Goal: Transaction & Acquisition: Book appointment/travel/reservation

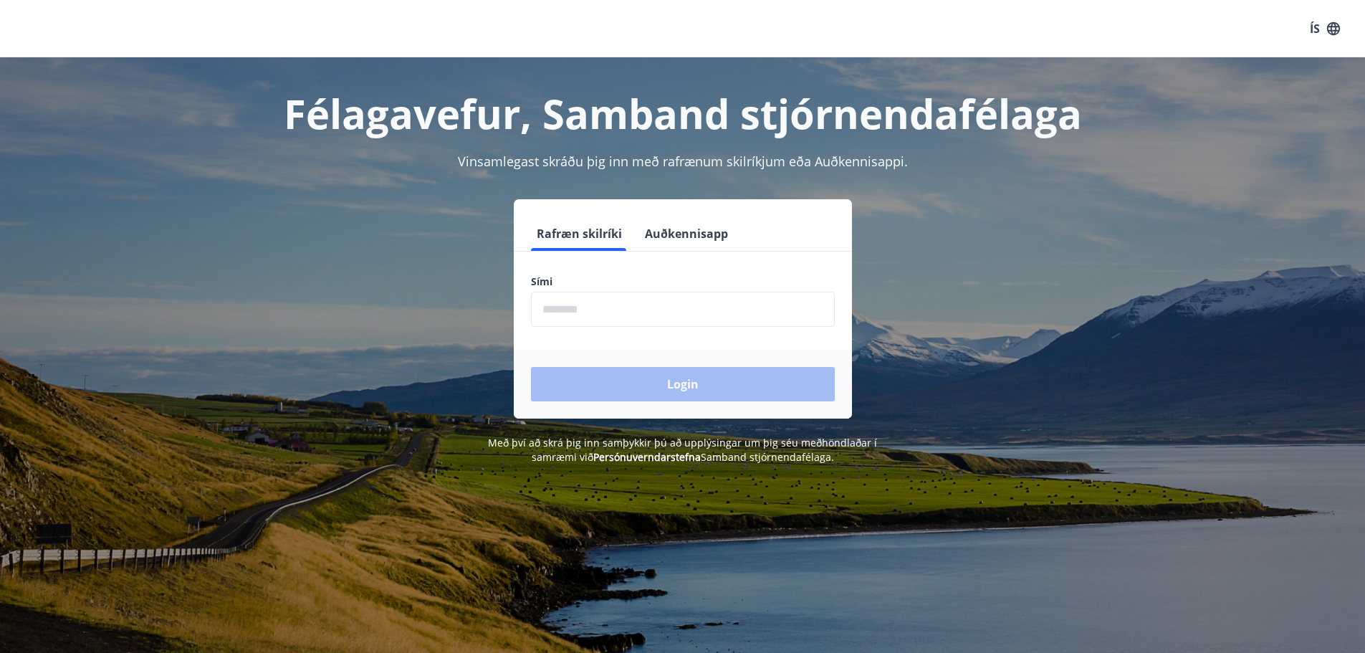
click at [615, 310] on input "phone" at bounding box center [683, 309] width 304 height 35
type input "********"
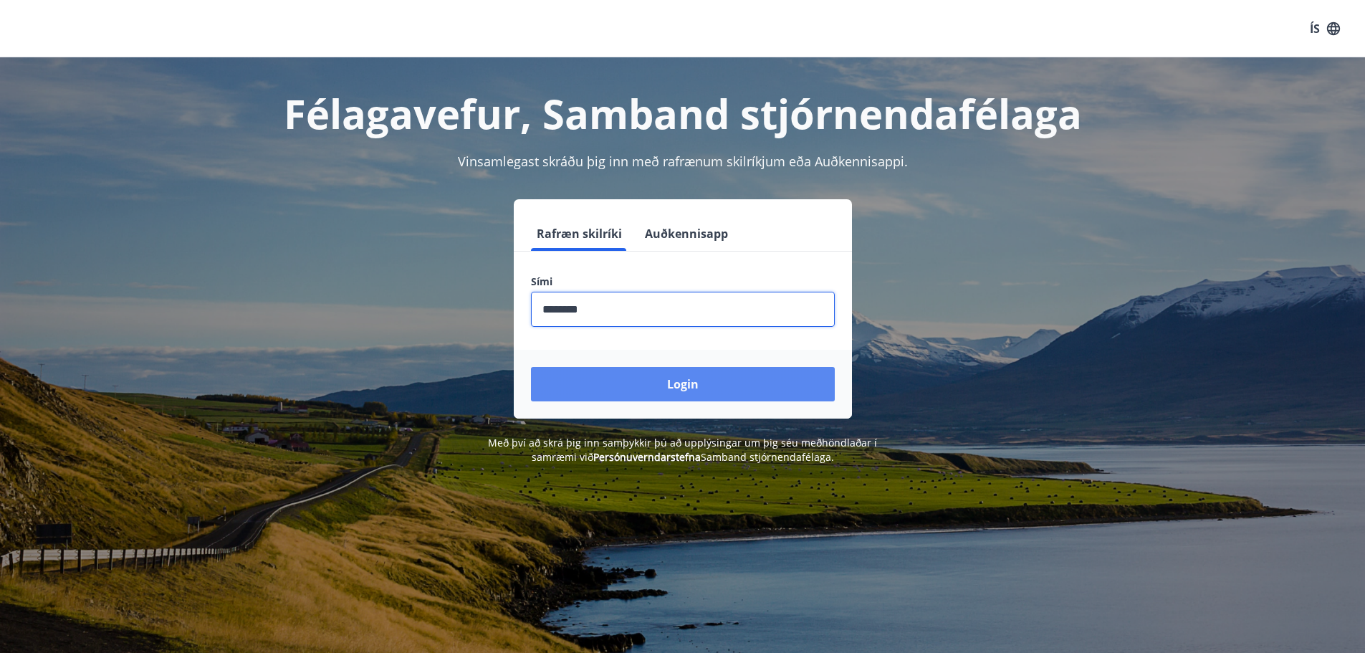
click at [696, 385] on button "Login" at bounding box center [683, 384] width 304 height 34
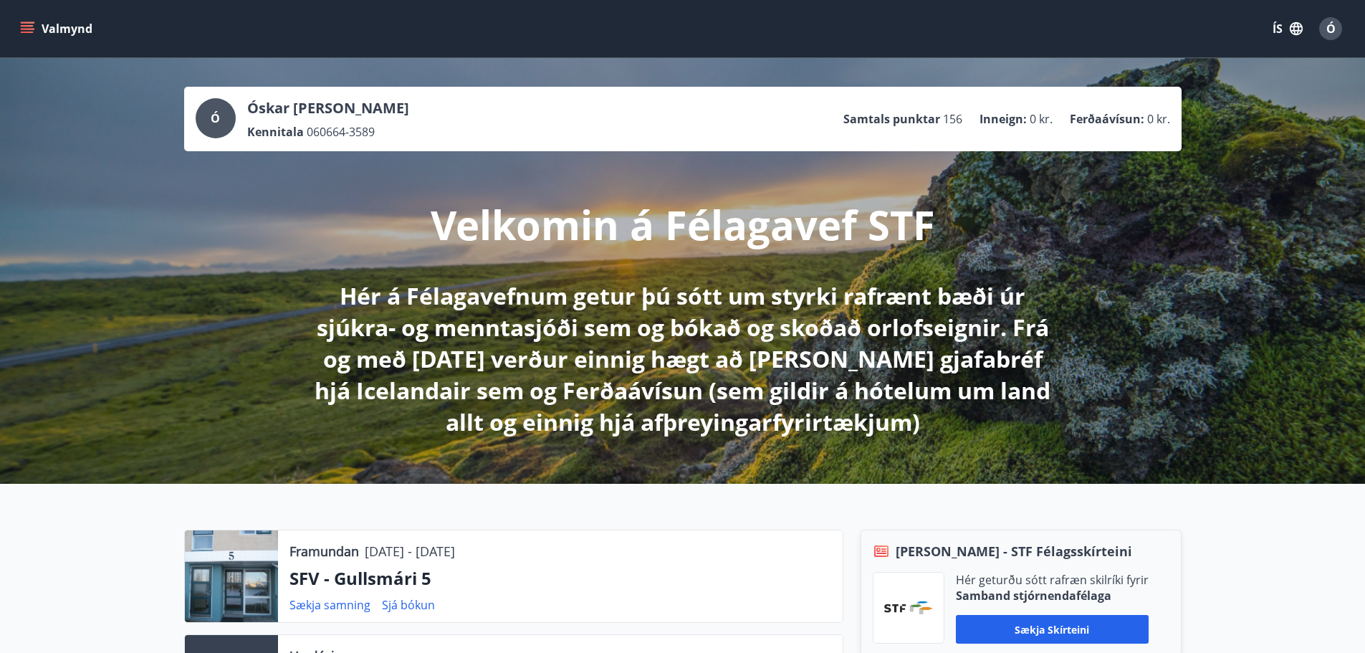
click at [26, 22] on icon "menu" at bounding box center [29, 22] width 16 height 1
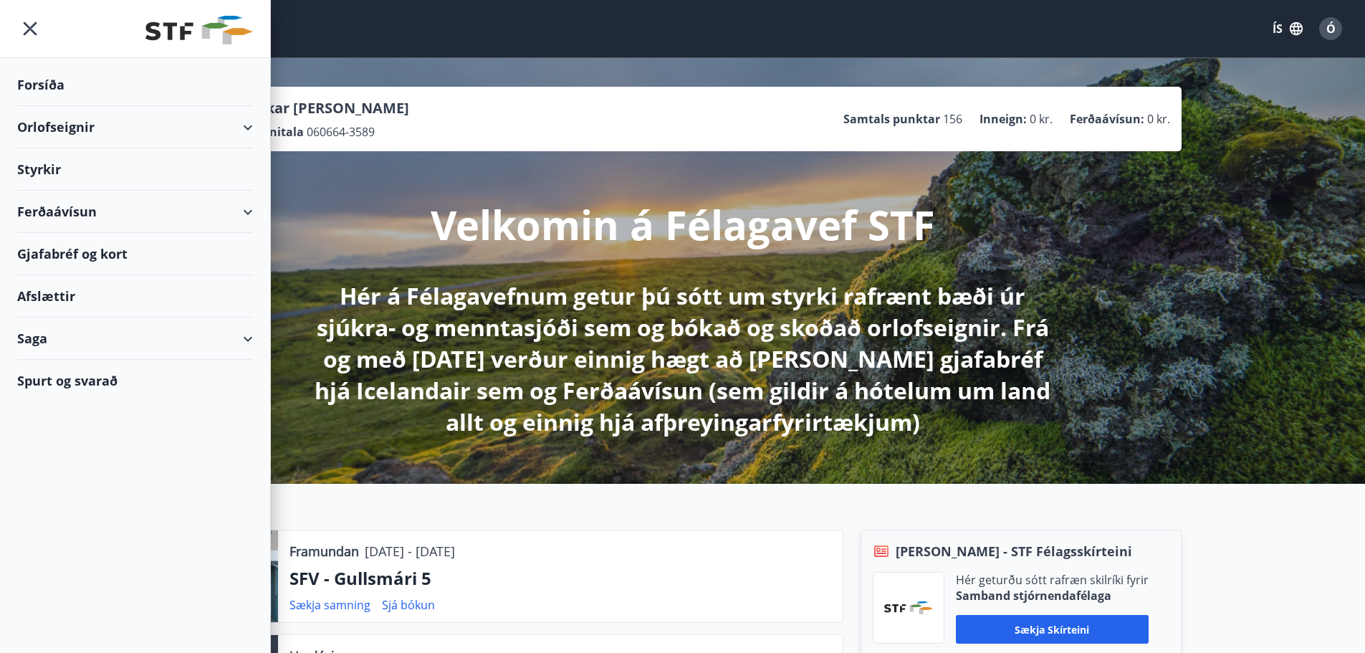
click at [62, 128] on div "Orlofseignir" at bounding box center [135, 127] width 236 height 42
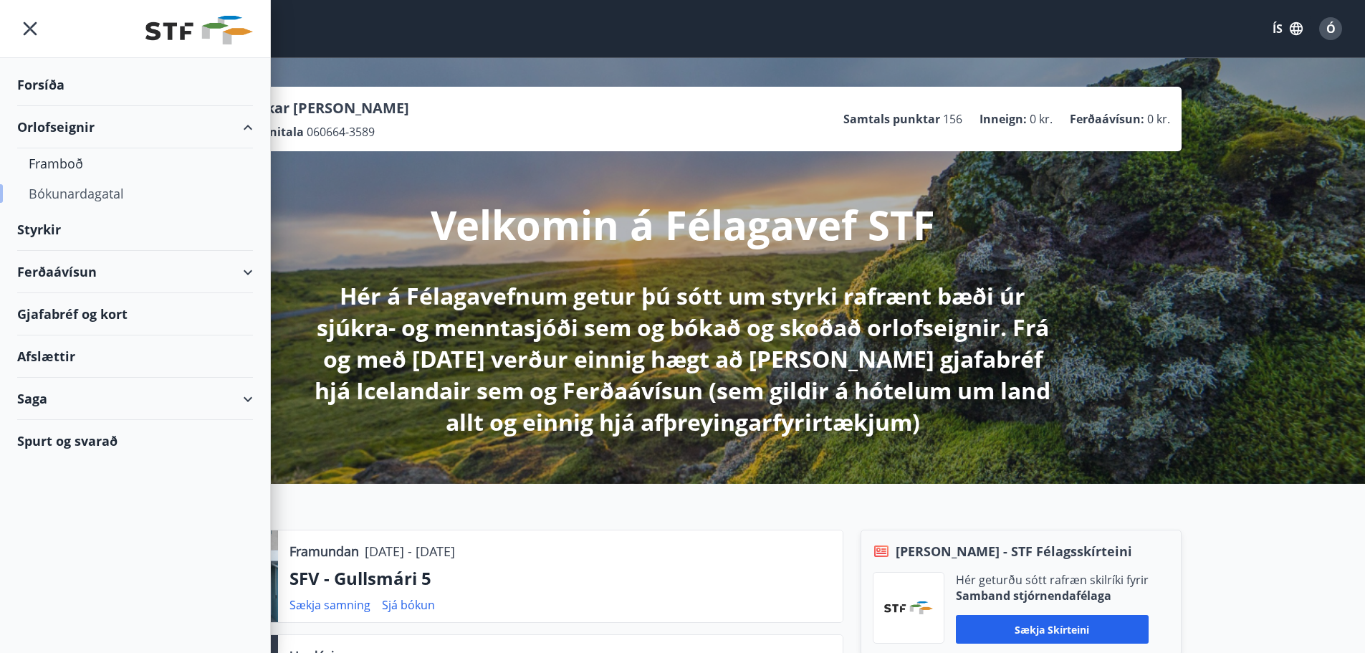
click at [69, 192] on div "Bókunardagatal" at bounding box center [135, 193] width 213 height 30
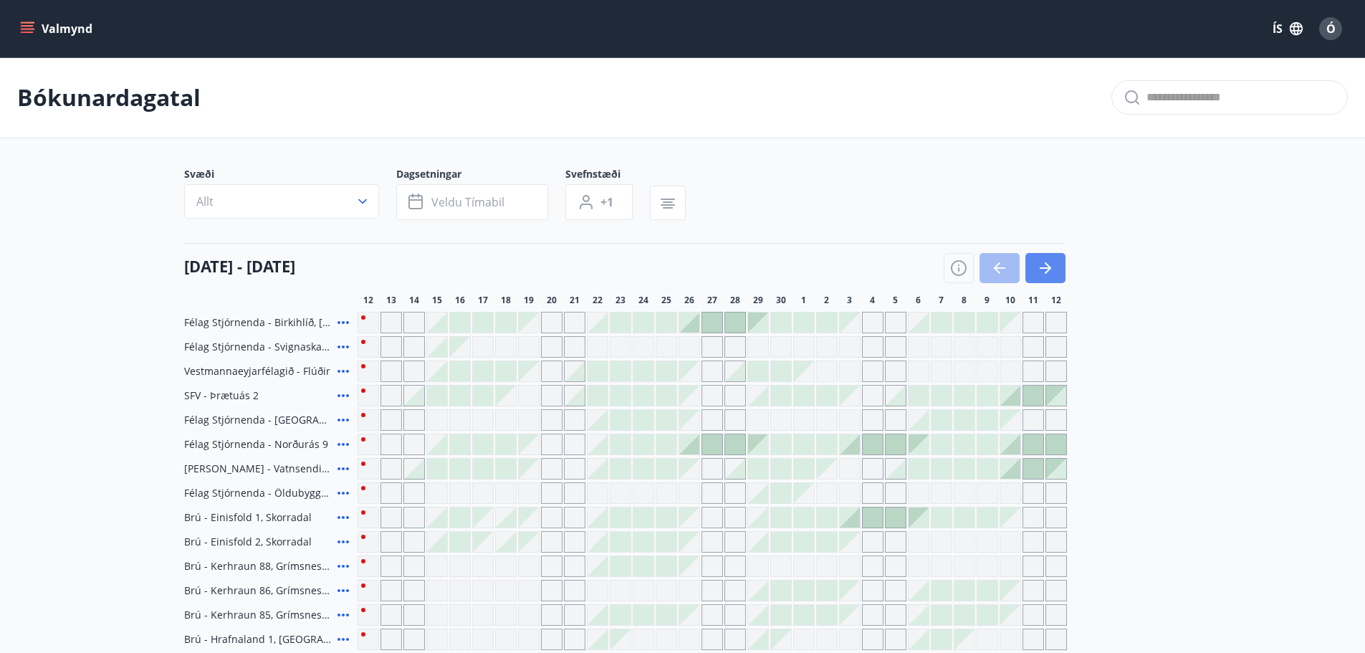
click at [1044, 268] on icon "button" at bounding box center [1045, 267] width 11 height 1
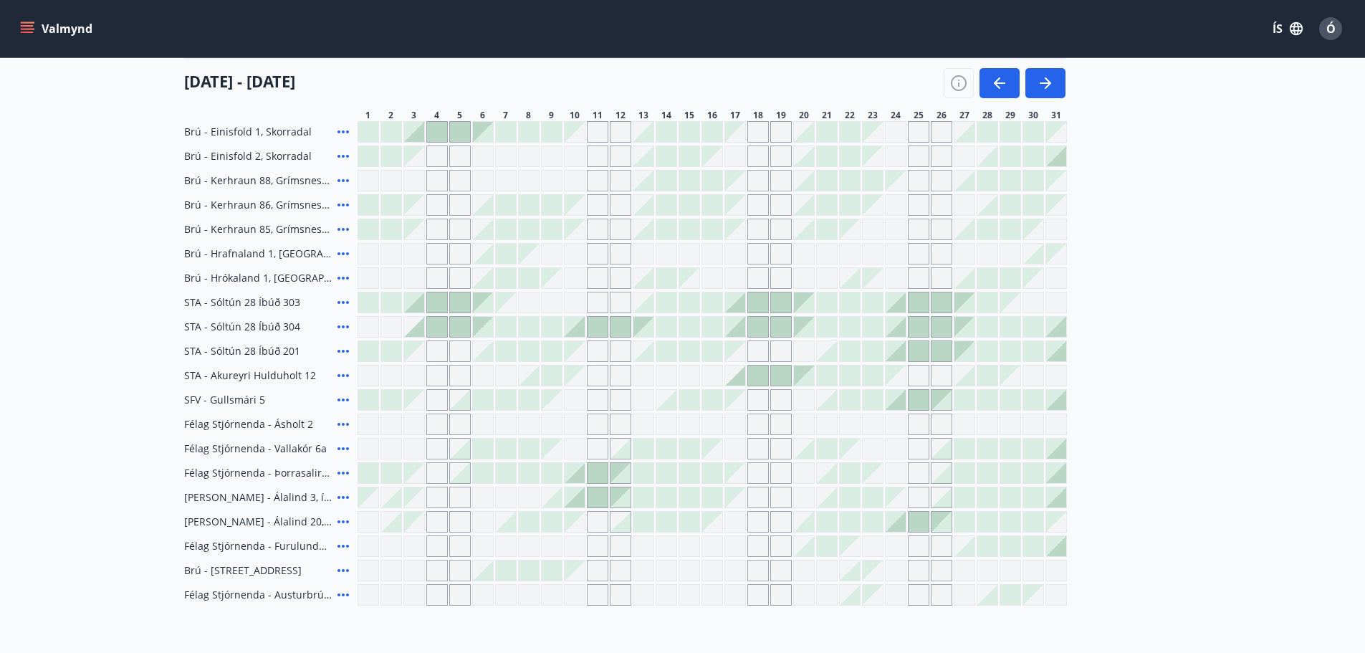
scroll to position [430, 0]
